Goal: Transaction & Acquisition: Purchase product/service

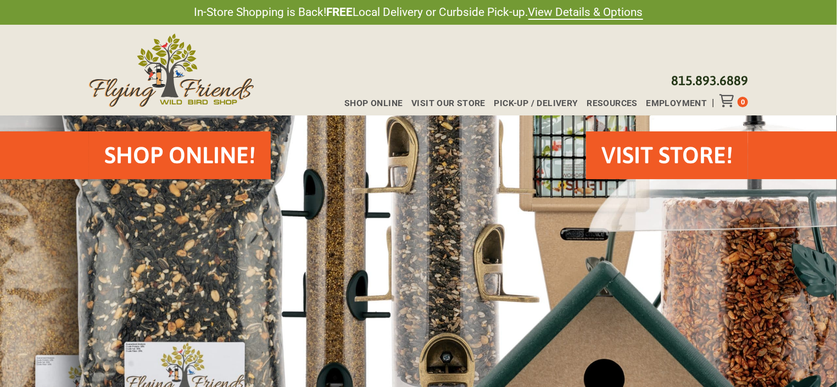
scroll to position [110, 0]
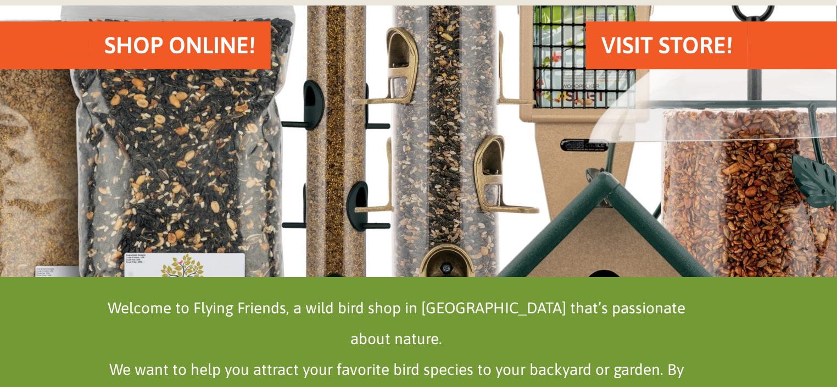
click at [173, 46] on h2 "Shop Online!" at bounding box center [179, 45] width 151 height 32
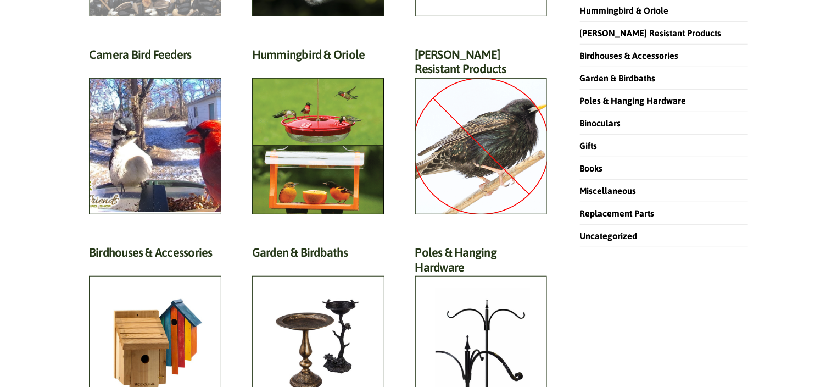
scroll to position [164, 0]
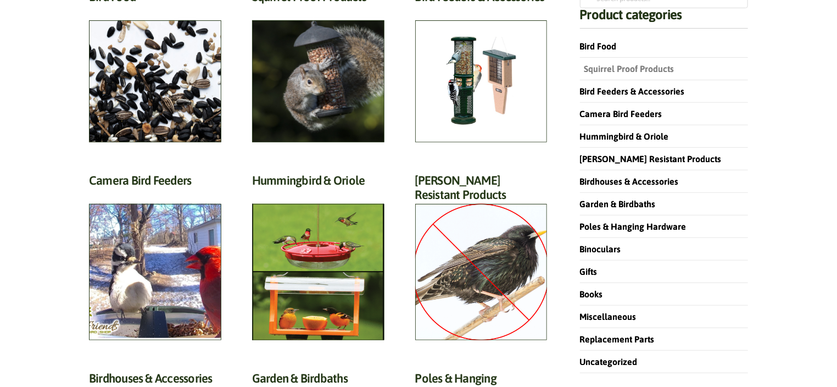
click at [648, 66] on link "Squirrel Proof Products" at bounding box center [627, 69] width 94 height 10
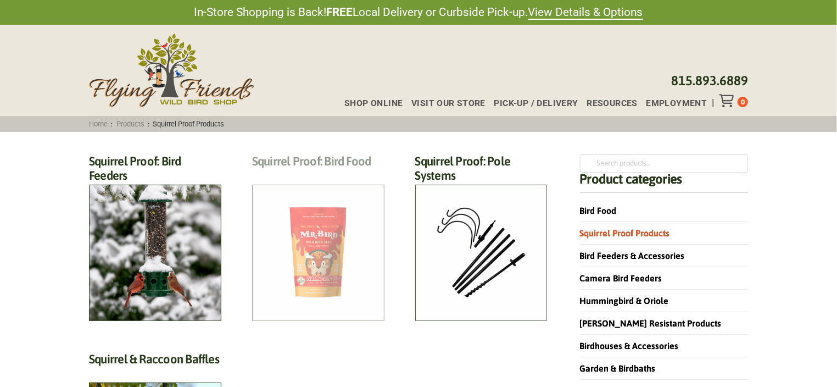
click at [328, 174] on h2 "Squirrel Proof: Bird Food (13)" at bounding box center [318, 164] width 132 height 20
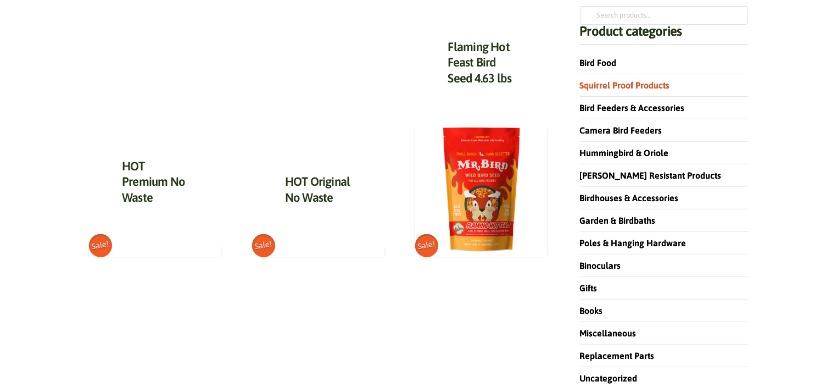
scroll to position [164, 0]
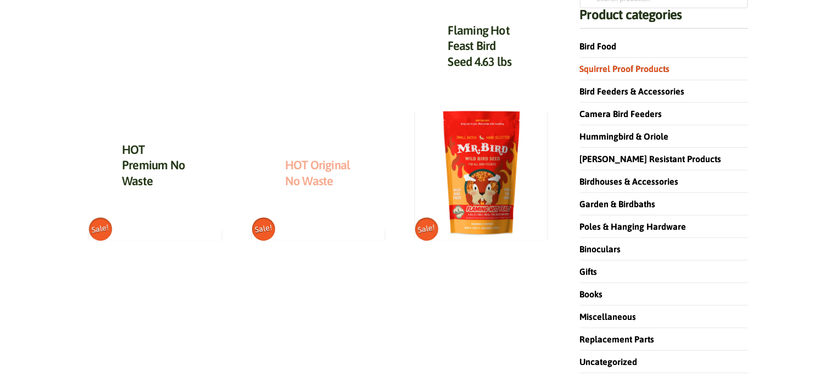
click at [319, 164] on link "HOT Original No Waste" at bounding box center [317, 173] width 65 height 30
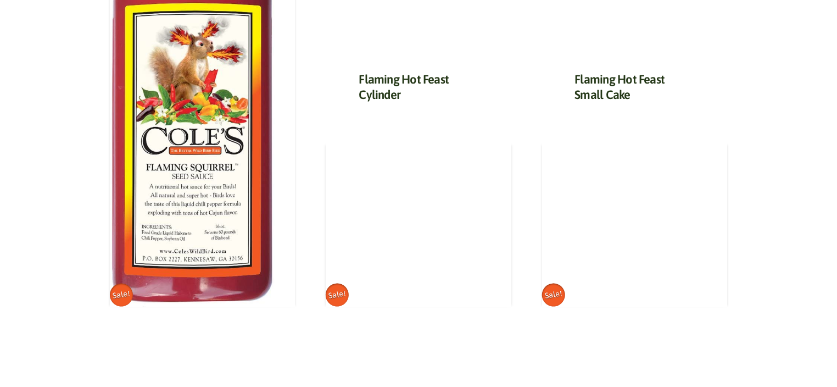
scroll to position [604, 0]
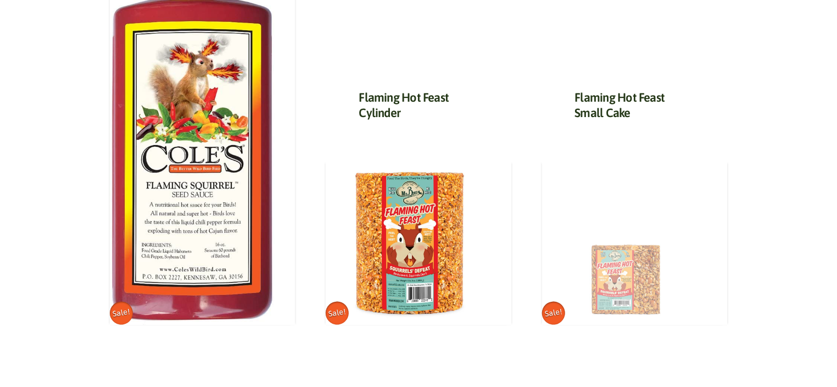
click at [621, 282] on img at bounding box center [624, 242] width 165 height 165
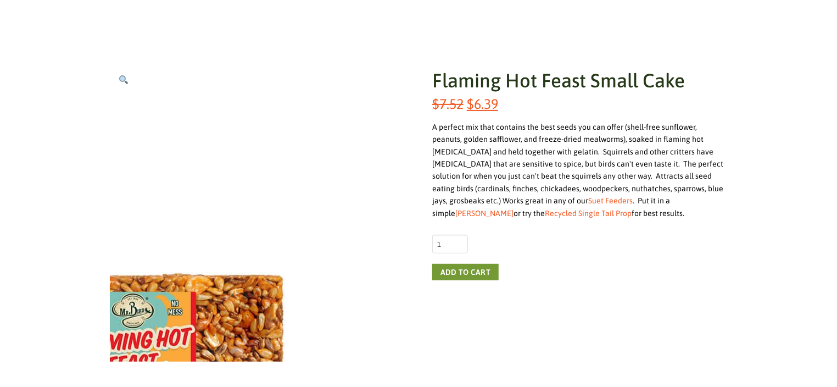
scroll to position [164, 0]
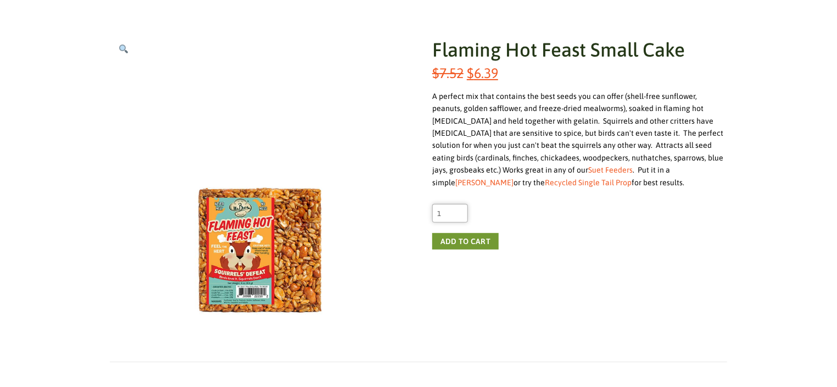
click at [450, 217] on input "1" at bounding box center [450, 213] width 36 height 19
click at [459, 209] on input "1" at bounding box center [450, 213] width 36 height 19
click at [459, 209] on input "2" at bounding box center [450, 213] width 36 height 19
click at [459, 209] on input "3" at bounding box center [450, 213] width 36 height 19
click at [459, 209] on input "4" at bounding box center [450, 213] width 36 height 19
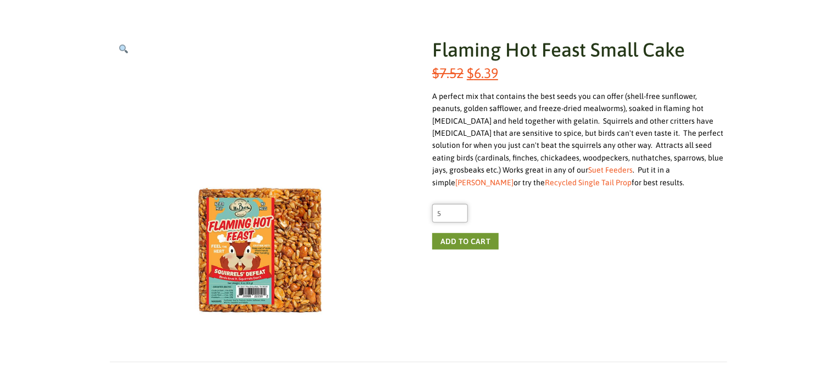
click at [459, 209] on input "5" at bounding box center [450, 213] width 36 height 19
type input "6"
click at [459, 209] on input "6" at bounding box center [450, 213] width 36 height 19
click at [451, 241] on button "Add to cart" at bounding box center [465, 241] width 66 height 16
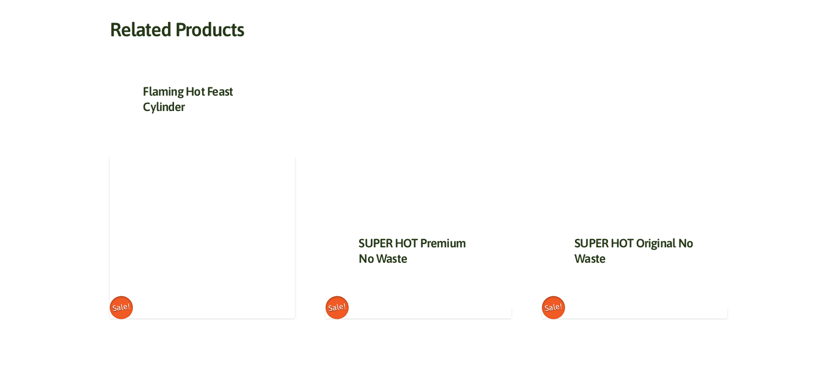
scroll to position [604, 0]
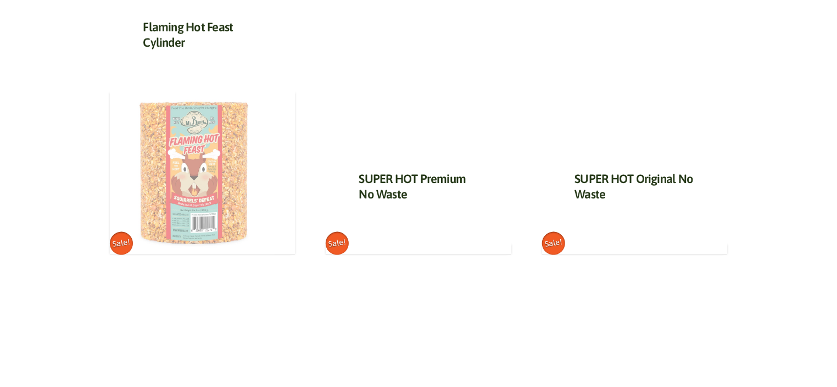
click at [190, 186] on img at bounding box center [192, 172] width 165 height 165
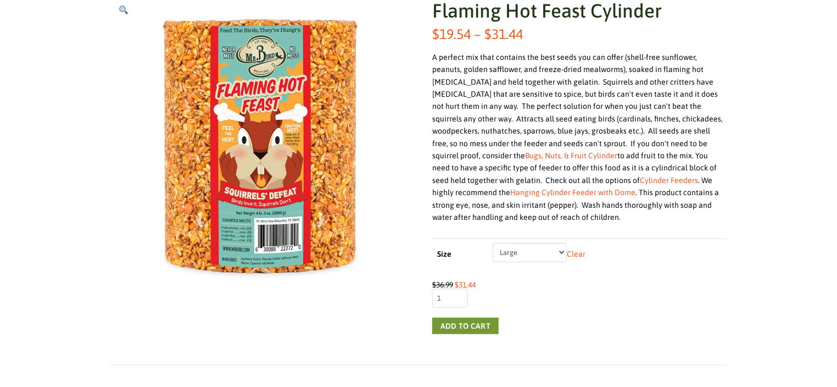
scroll to position [219, 0]
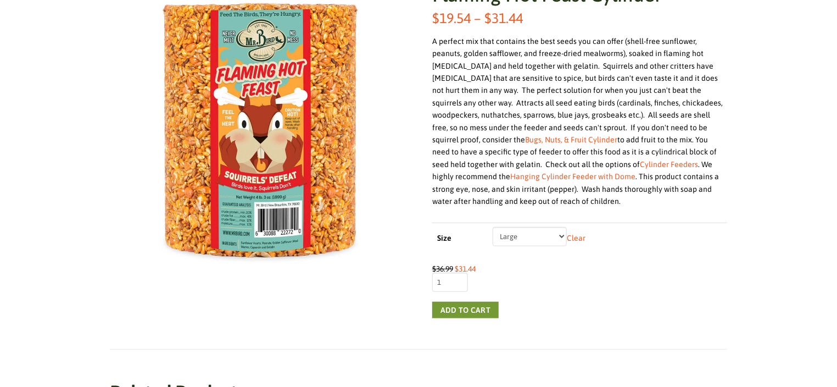
click at [562, 233] on select "Choose an option Small Large" at bounding box center [530, 236] width 74 height 19
click at [493, 227] on select "Choose an option Small Large" at bounding box center [530, 236] width 74 height 19
select select "Small"
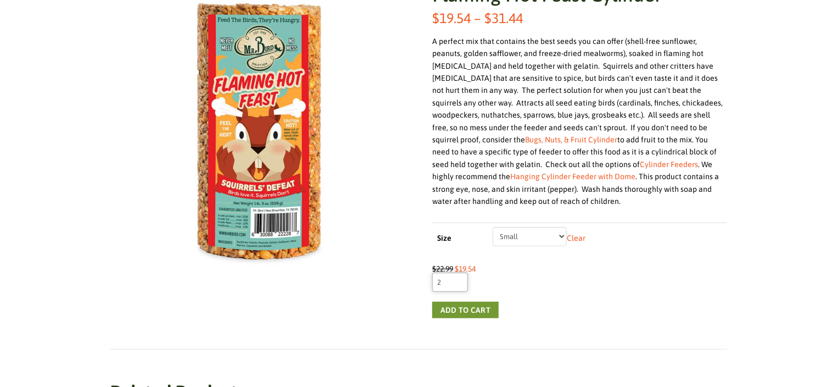
type input "2"
click at [458, 278] on input "2" at bounding box center [450, 281] width 36 height 19
click at [454, 307] on button "Add to cart" at bounding box center [465, 310] width 66 height 16
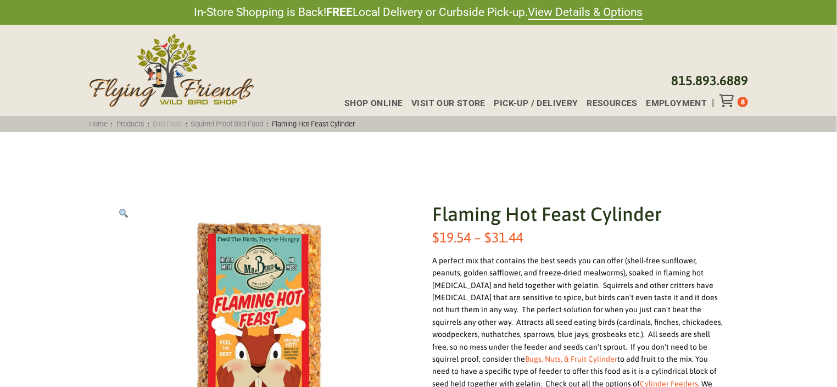
click at [175, 122] on link "Bird Food" at bounding box center [167, 124] width 36 height 8
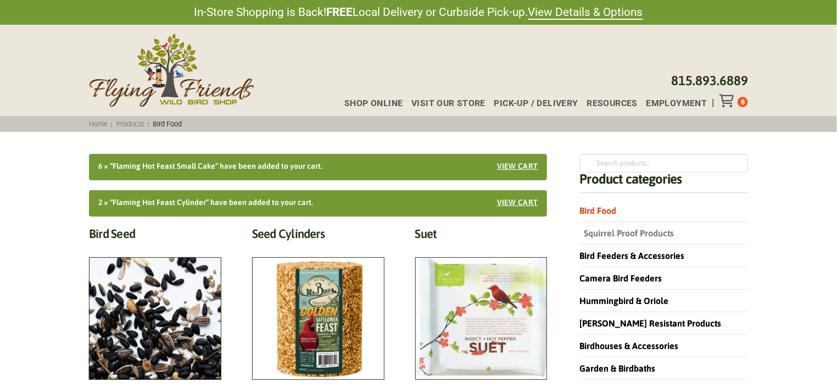
click at [618, 233] on link "Squirrel Proof Products" at bounding box center [627, 233] width 94 height 10
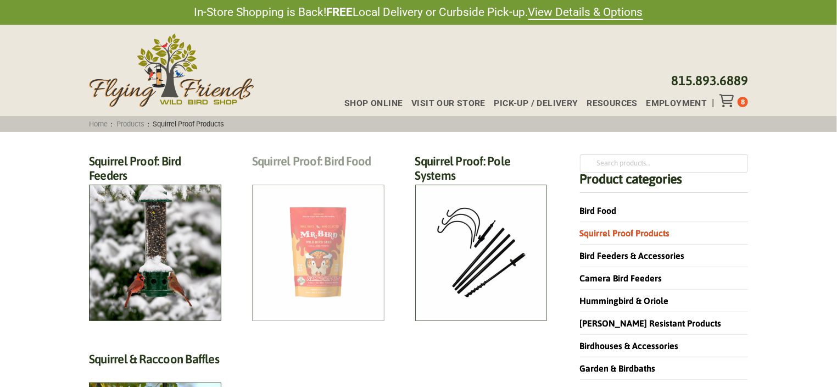
click at [321, 174] on h2 "Squirrel Proof: Bird Food (13)" at bounding box center [318, 164] width 132 height 20
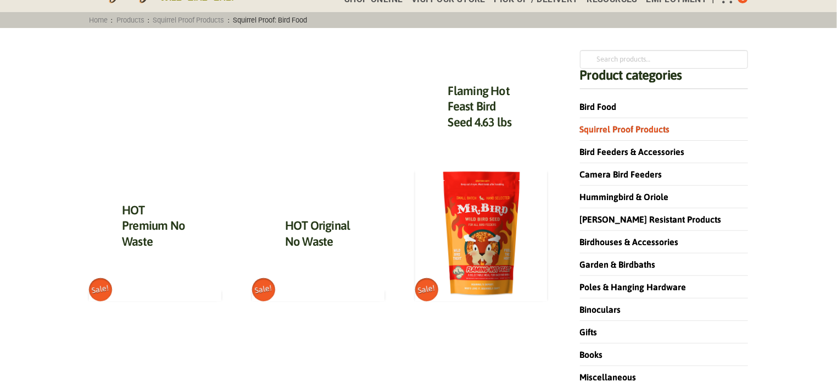
scroll to position [110, 0]
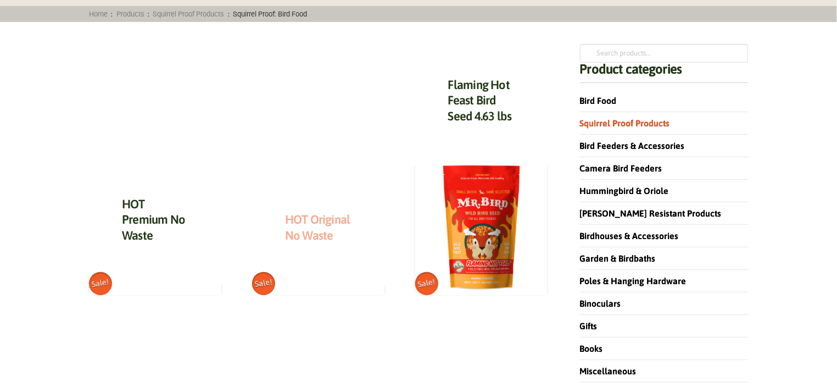
click at [316, 223] on link "HOT Original No Waste" at bounding box center [317, 227] width 65 height 30
click at [266, 285] on span "Sale!" at bounding box center [263, 283] width 27 height 27
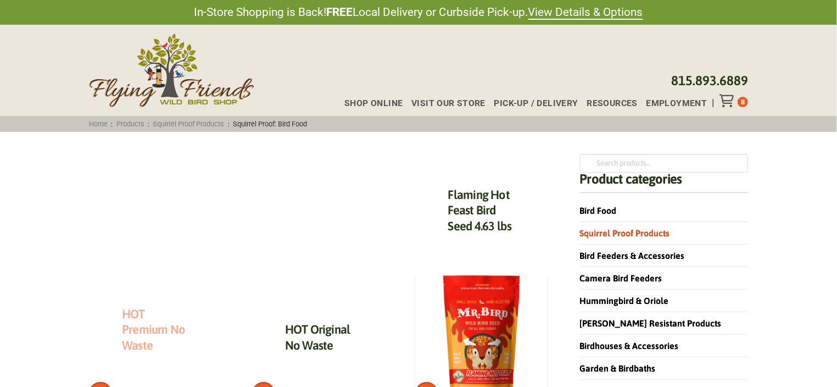
click at [134, 313] on link "HOT Premium No Waste" at bounding box center [153, 330] width 63 height 46
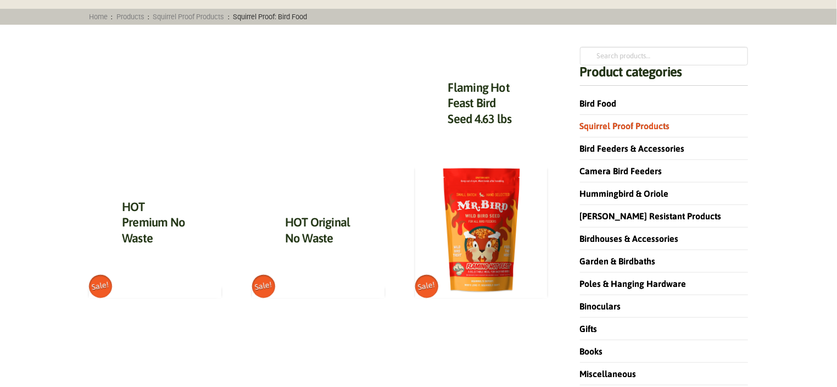
scroll to position [110, 0]
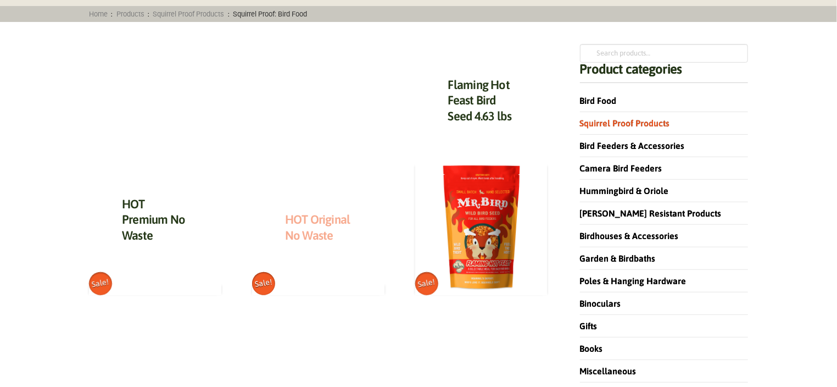
click at [313, 219] on link "HOT Original No Waste" at bounding box center [317, 227] width 65 height 30
click at [596, 50] on input "Search for:" at bounding box center [664, 53] width 168 height 19
type input "large flaming seed cake"
click button "Search" at bounding box center [0, 0] width 0 height 0
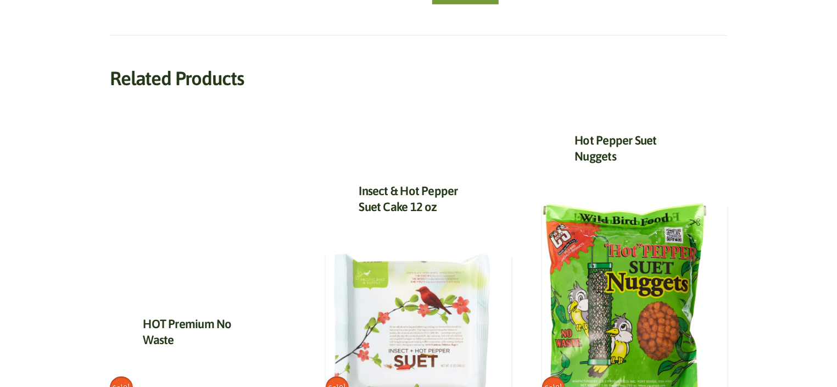
scroll to position [518, 0]
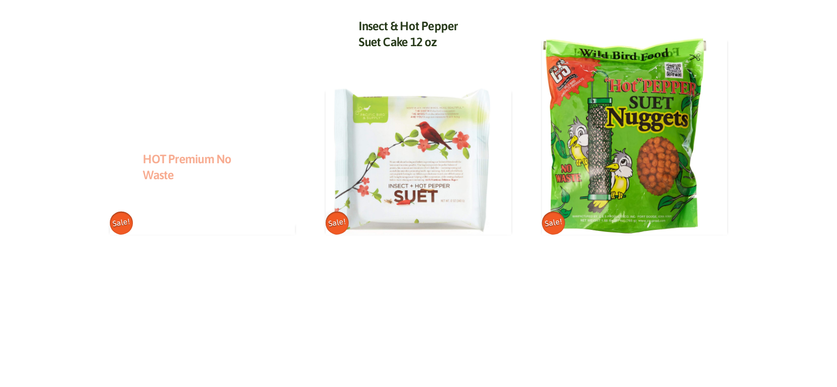
click at [197, 157] on link "HOT Premium No Waste" at bounding box center [187, 167] width 88 height 30
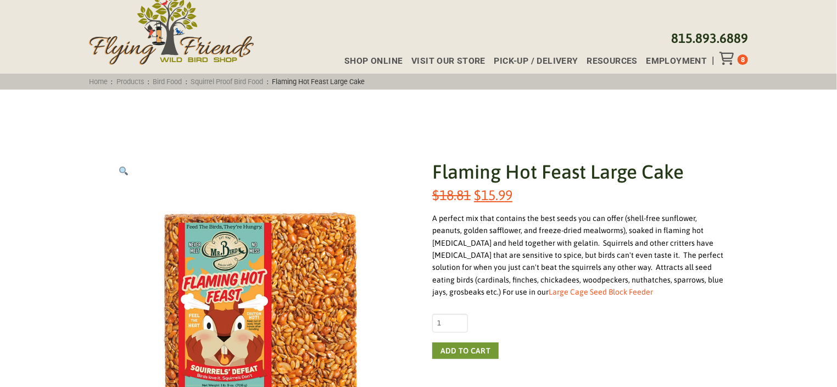
scroll to position [110, 0]
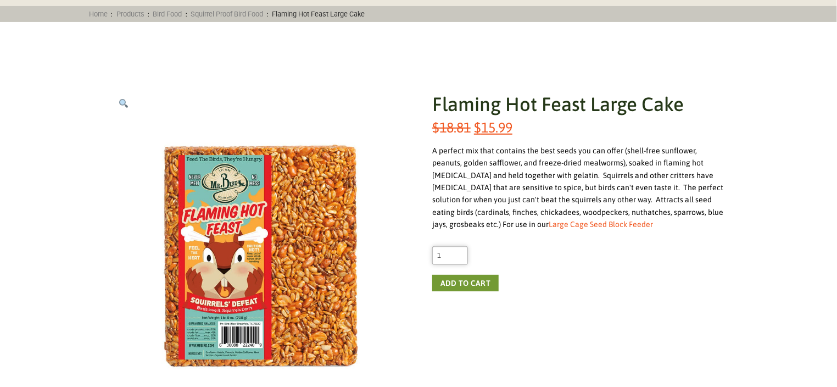
click at [447, 251] on input "1" at bounding box center [450, 255] width 36 height 19
type input "2"
click at [458, 252] on input "2" at bounding box center [450, 255] width 36 height 19
click at [454, 282] on button "Add to cart" at bounding box center [465, 283] width 66 height 16
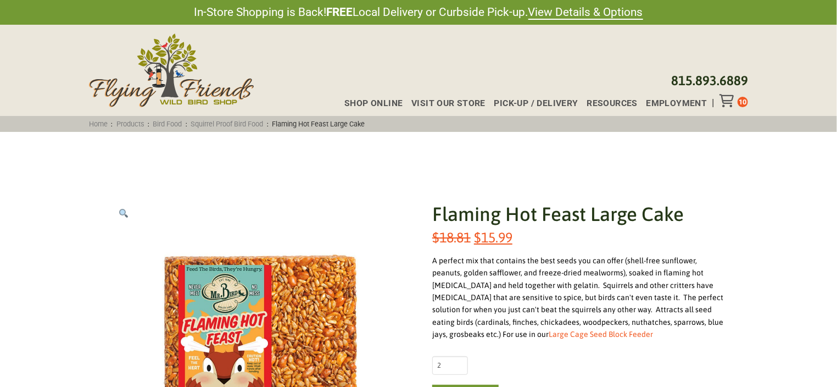
click at [727, 97] on icon "Toggle Off Canvas Content" at bounding box center [727, 100] width 14 height 13
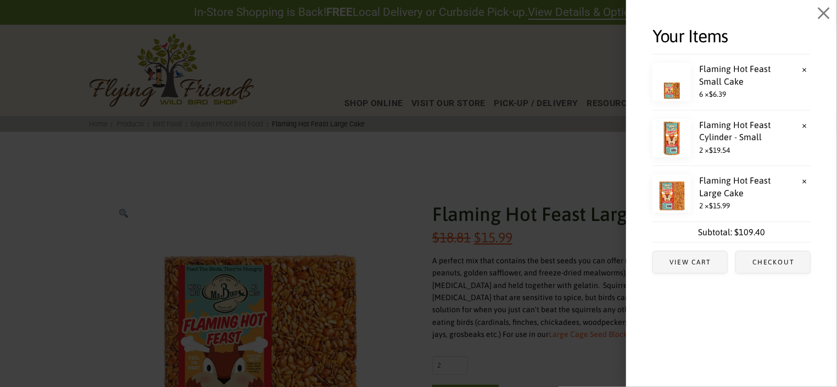
click at [728, 88] on span "6 × $ 6.39" at bounding box center [732, 94] width 158 height 14
click at [668, 90] on img "Off Canvas Content" at bounding box center [672, 82] width 38 height 38
click at [730, 82] on link "Flaming Hot Feast Small Cake" at bounding box center [727, 75] width 149 height 25
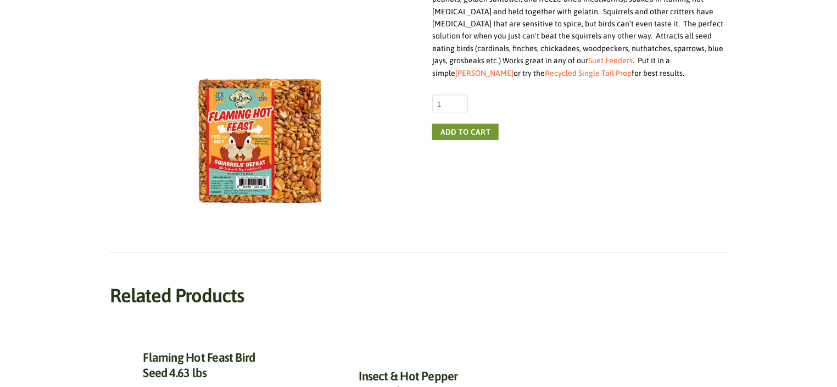
scroll to position [275, 0]
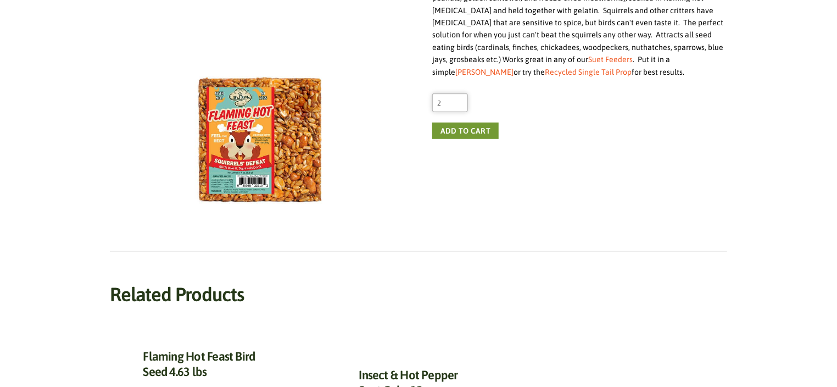
click at [460, 100] on input "2" at bounding box center [450, 102] width 36 height 19
click at [460, 100] on input "3" at bounding box center [450, 102] width 36 height 19
click at [460, 100] on input "4" at bounding box center [450, 102] width 36 height 19
click at [460, 100] on input "5" at bounding box center [450, 102] width 36 height 19
click at [460, 100] on input "6" at bounding box center [450, 102] width 36 height 19
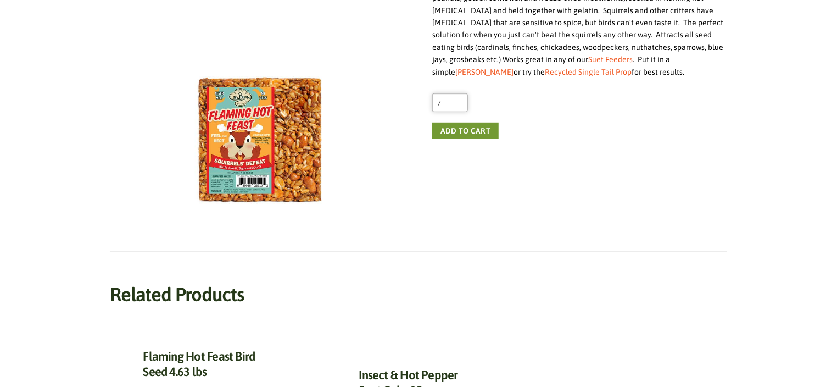
click at [460, 100] on input "7" at bounding box center [450, 102] width 36 height 19
type input "6"
click at [458, 105] on input "6" at bounding box center [450, 102] width 36 height 19
click at [586, 159] on div "Flaming Hot Feast Small Cake $ 7.52 Original price was: $7.52. $ 6.39 Current p…" at bounding box center [579, 73] width 295 height 295
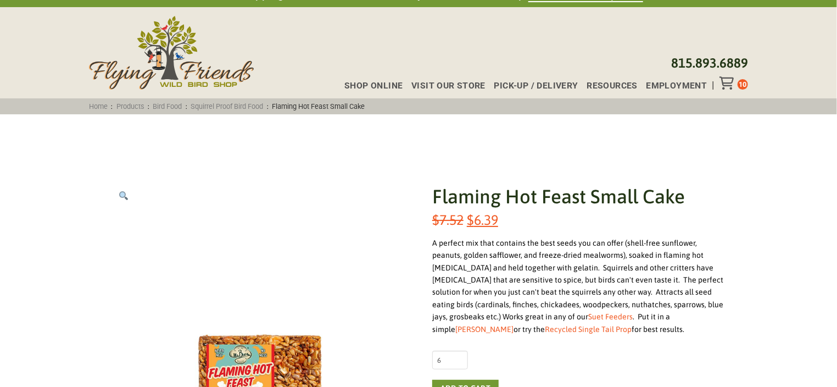
scroll to position [0, 0]
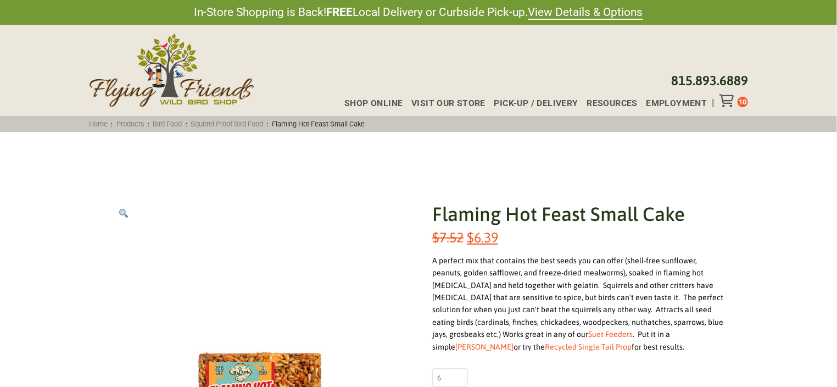
click at [731, 97] on icon "Toggle Off Canvas Content" at bounding box center [727, 100] width 14 height 13
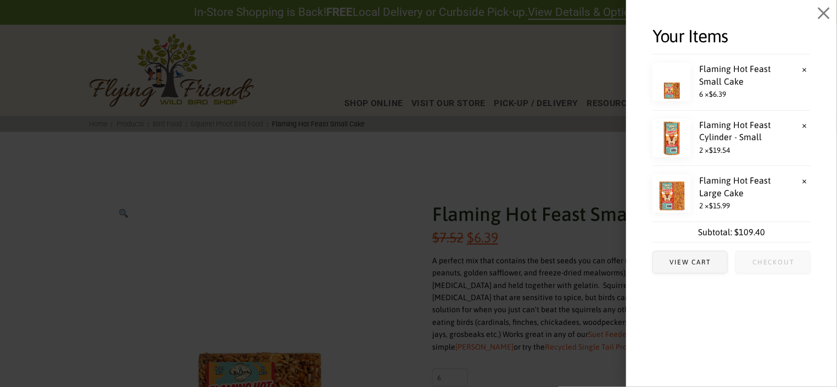
click at [774, 262] on span "Checkout" at bounding box center [774, 262] width 42 height 7
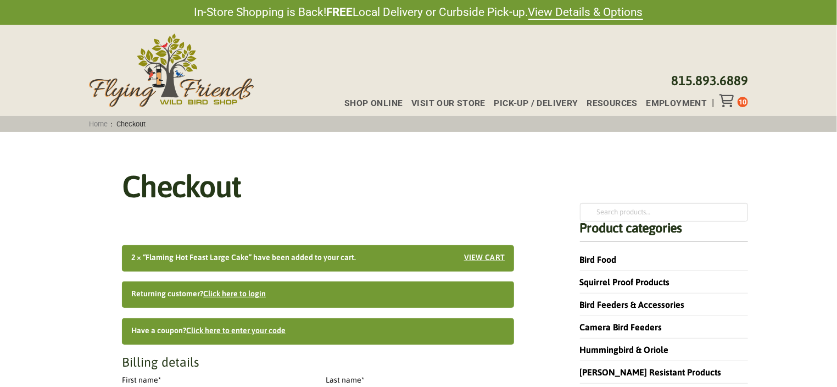
select select "IL"
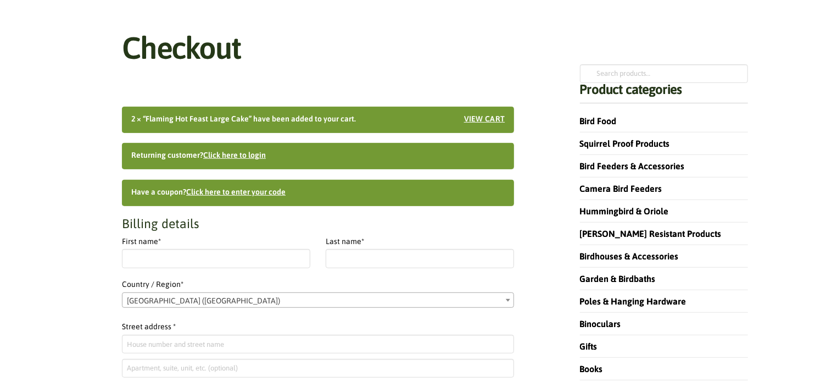
scroll to position [110, 0]
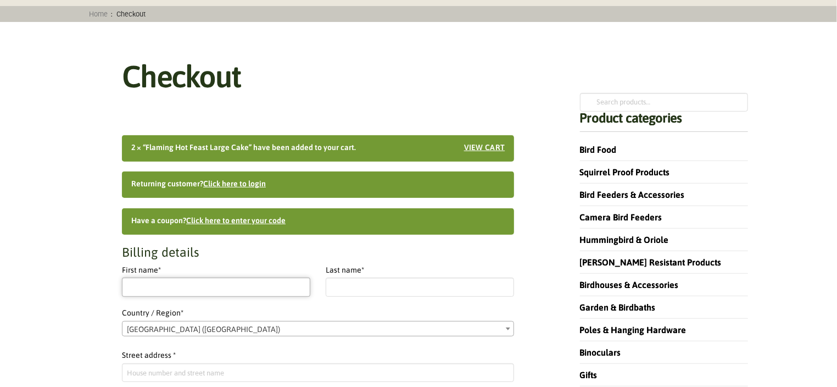
click at [127, 289] on input "First name *" at bounding box center [216, 286] width 188 height 19
type input "Susam"
type input "[PERSON_NAME]"
type input "[STREET_ADDRESS]"
type input "WOODSTOCK"
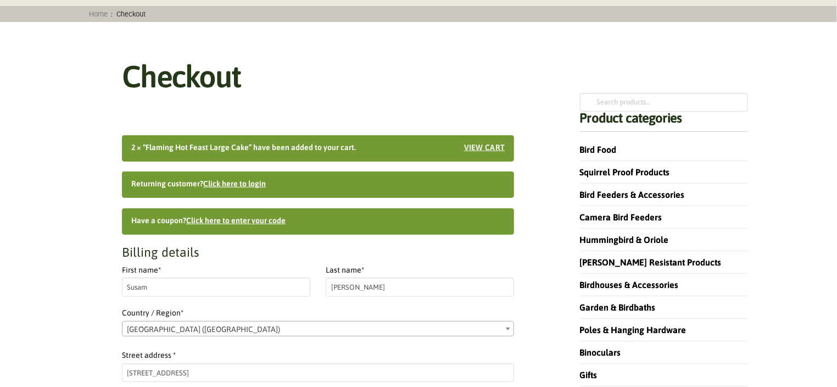
type input "60098-3910"
type input "18158149308"
type input "skburbridge@comcast.net"
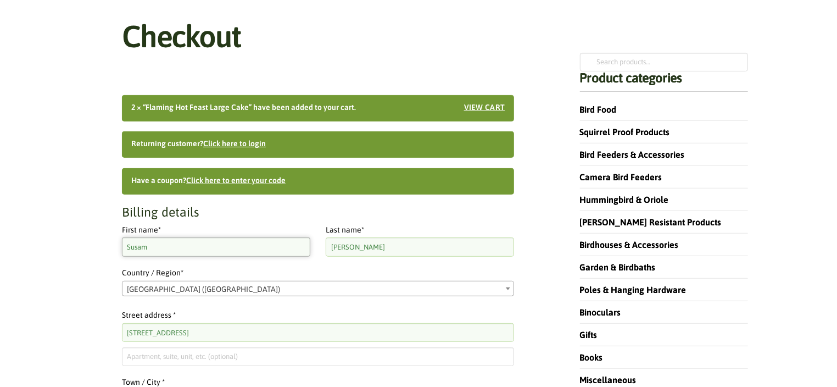
scroll to position [176, 0]
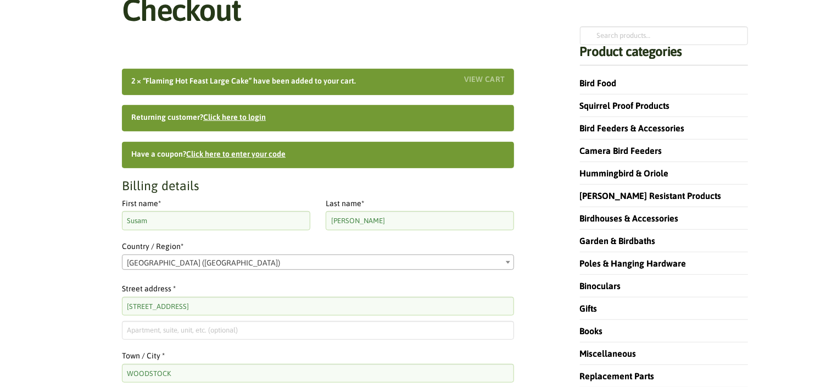
click at [474, 76] on link "View cart" at bounding box center [484, 79] width 41 height 8
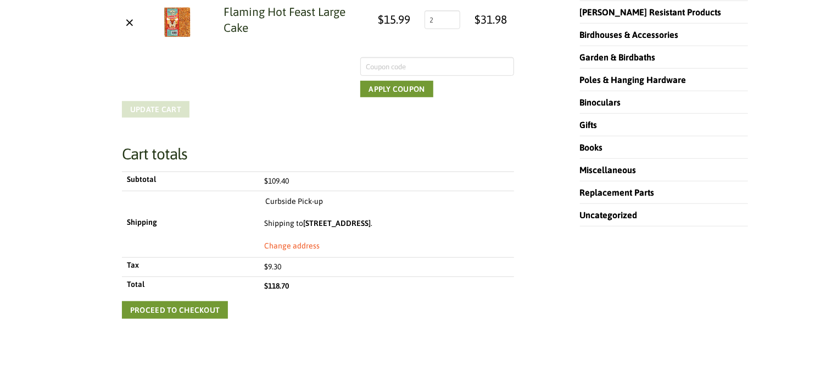
scroll to position [384, 0]
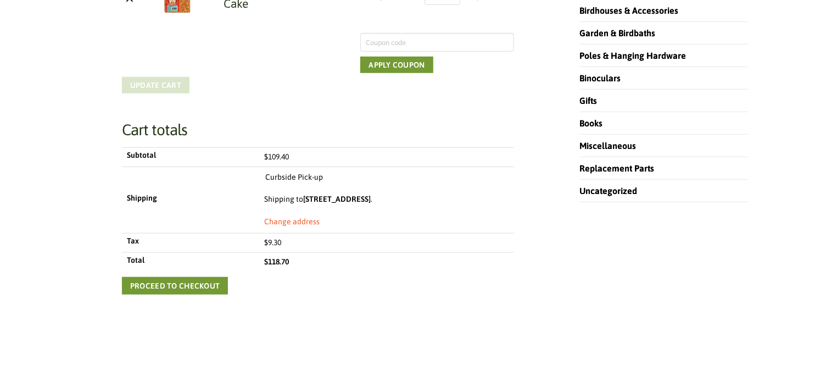
click at [289, 175] on label "Curbside Pick-up" at bounding box center [295, 177] width 58 height 13
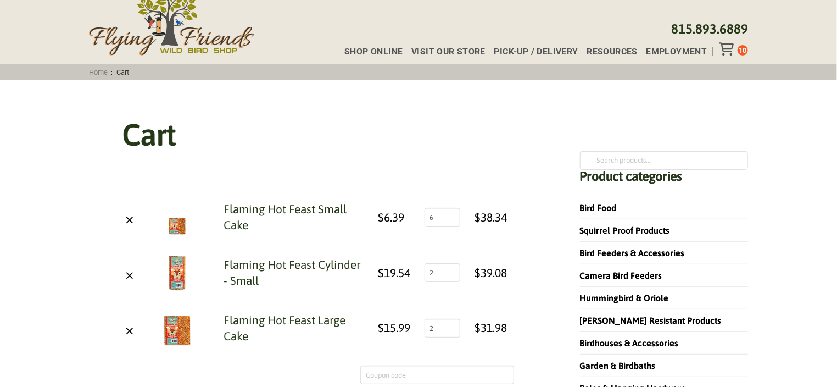
scroll to position [0, 0]
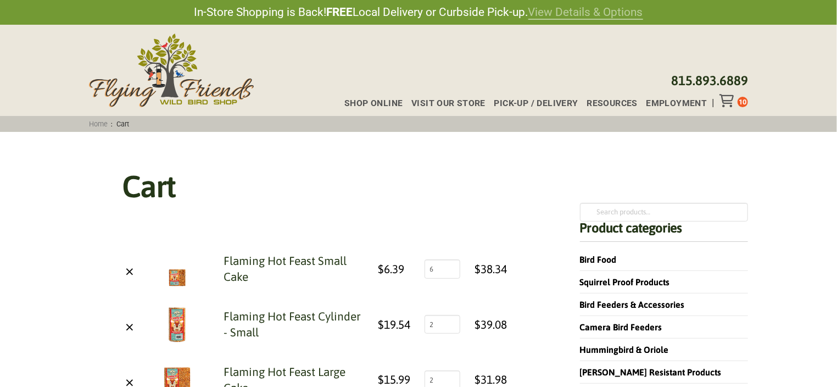
click at [568, 13] on link "View Details & Options" at bounding box center [586, 12] width 115 height 14
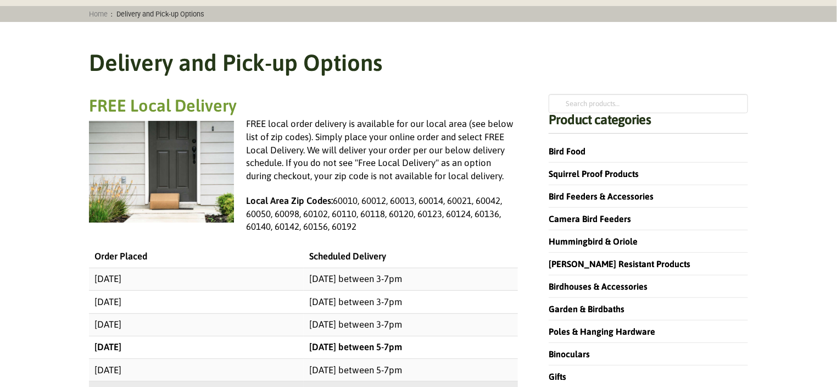
scroll to position [55, 0]
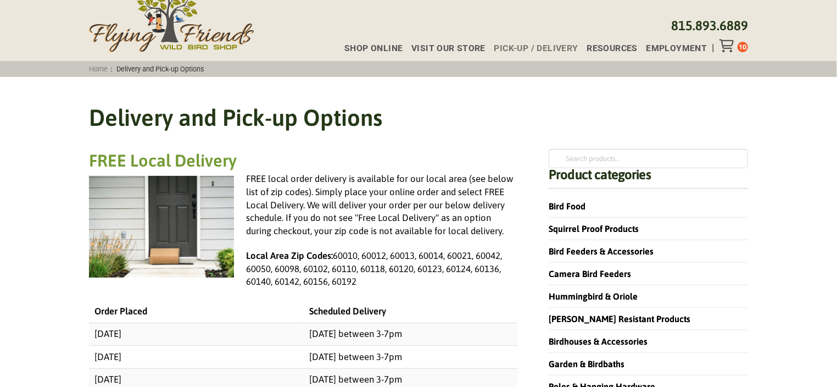
click at [724, 42] on icon "Toggle Off Canvas Content" at bounding box center [727, 45] width 14 height 13
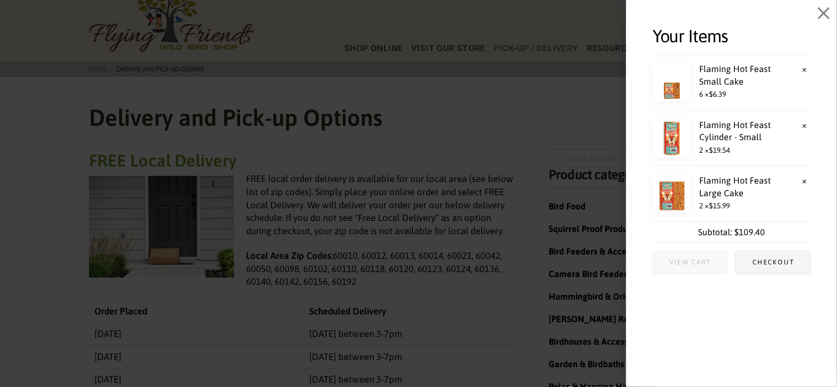
click at [692, 261] on span "View cart" at bounding box center [690, 262] width 41 height 7
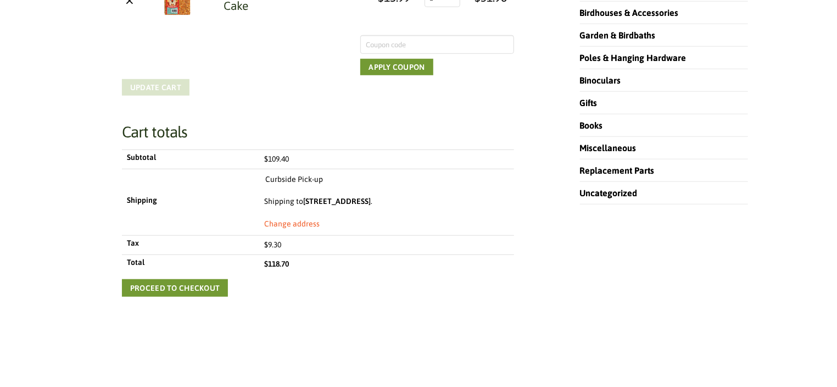
scroll to position [384, 0]
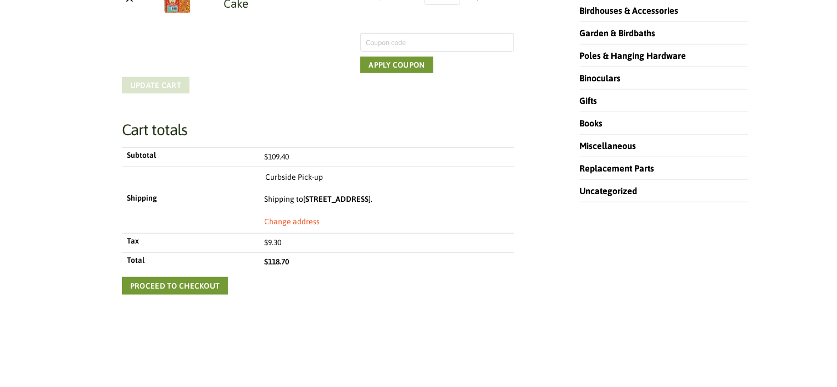
click at [308, 175] on label "Curbside Pick-up" at bounding box center [295, 177] width 58 height 13
click at [199, 282] on link "Proceed to checkout" at bounding box center [175, 286] width 106 height 18
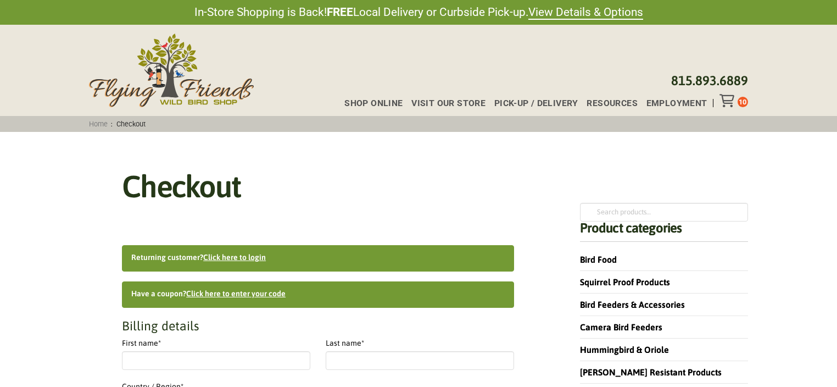
select select "IL"
